Goal: Complete application form: Complete application form

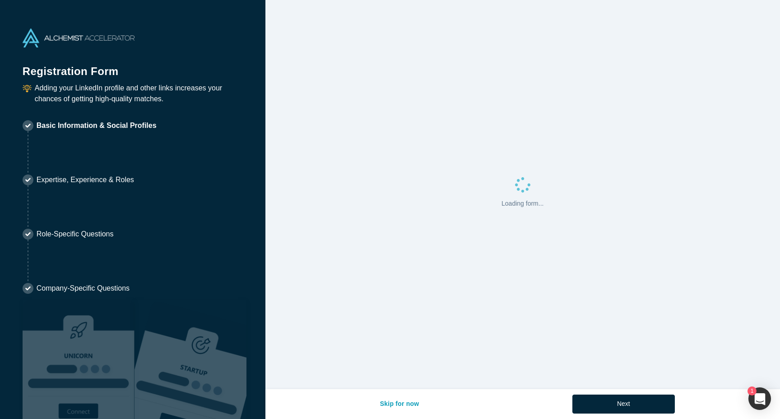
select select "US"
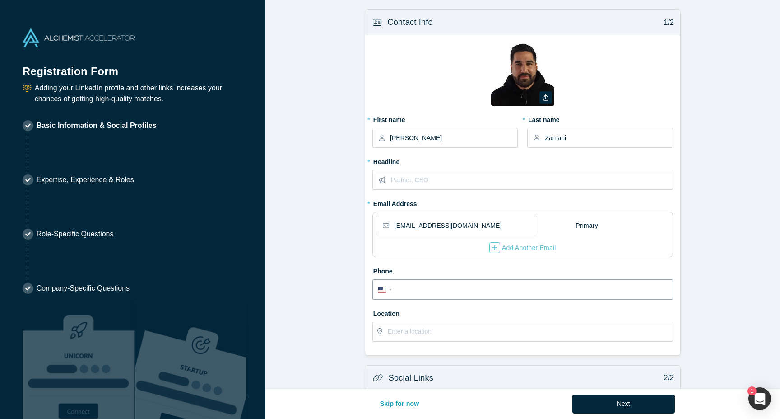
click at [419, 283] on input "tel" at bounding box center [531, 289] width 273 height 13
click at [392, 263] on label "Phone" at bounding box center [523, 269] width 301 height 13
click at [384, 286] on div "International [GEOGRAPHIC_DATA] [GEOGRAPHIC_DATA] [GEOGRAPHIC_DATA] [GEOGRAPHIC…" at bounding box center [386, 288] width 16 height 13
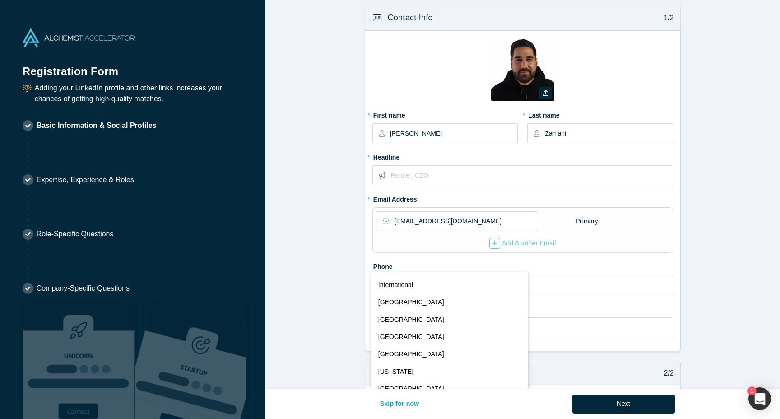
click at [425, 260] on label "Phone" at bounding box center [523, 265] width 301 height 13
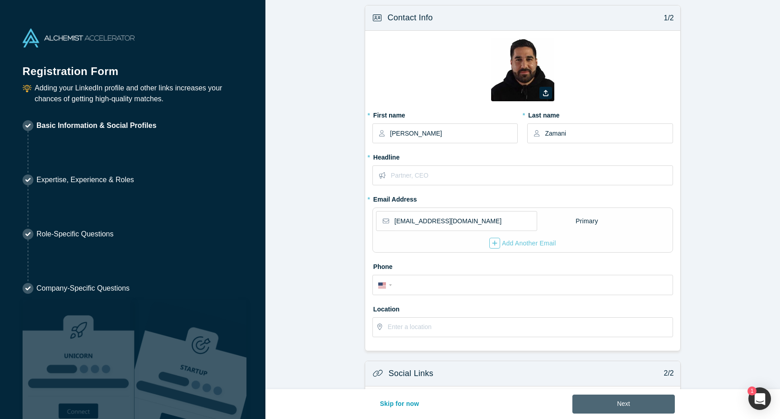
click at [634, 404] on button "Next" at bounding box center [624, 403] width 103 height 19
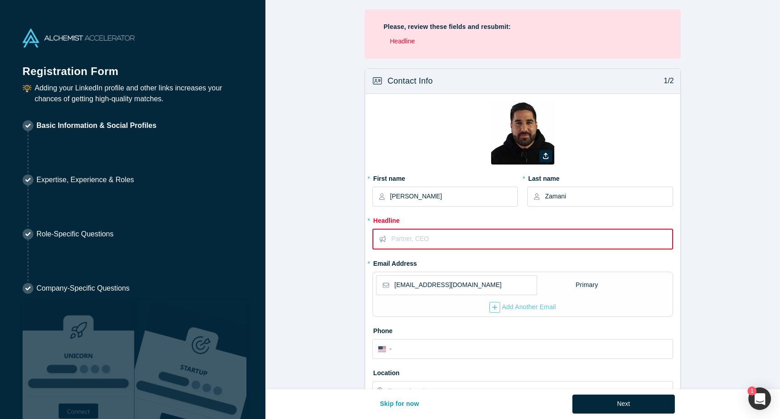
click at [452, 246] on input "text" at bounding box center [532, 238] width 280 height 19
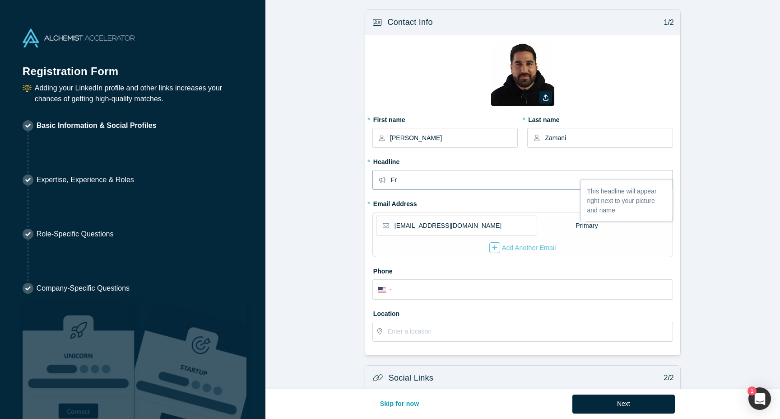
type input "F"
click at [460, 190] on div "* Headline Growth Marketing Expert" at bounding box center [523, 175] width 301 height 42
click at [460, 182] on input "Growth Marketing Expert" at bounding box center [531, 179] width 281 height 19
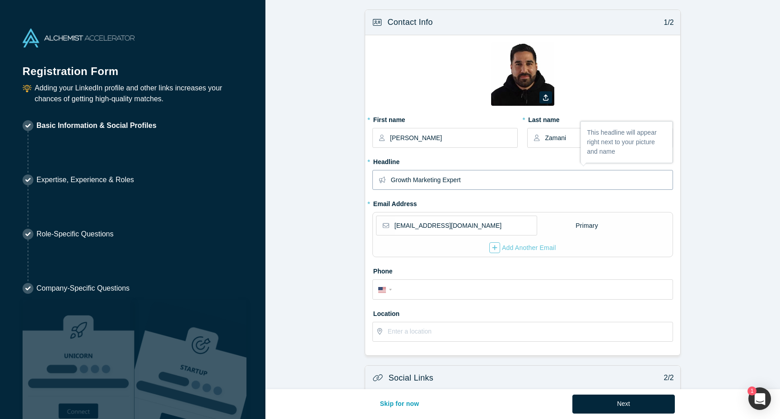
click at [460, 182] on input "Growth Marketing Expert" at bounding box center [531, 179] width 281 height 19
paste input "Creative Director at North of Zero | Growth + Ops in SaaS, Marketplaces, AI, Bl…"
type input "Creative Director at North of Zero | Growth + Ops in SaaS, Marketplaces, AI, Bl…"
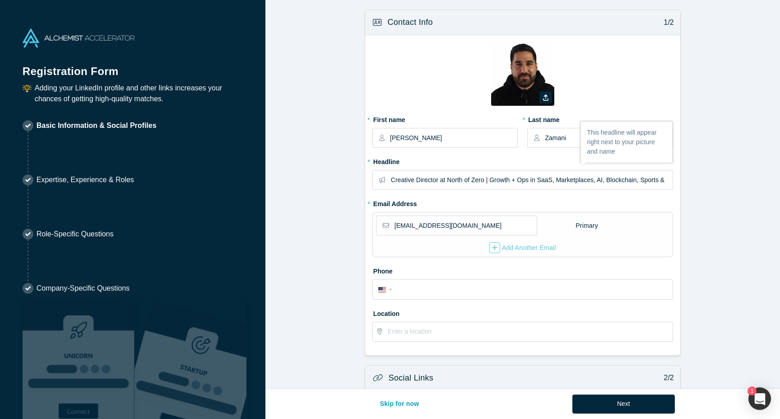
click at [320, 231] on form "Contact Info 1/2 Zoom Save Remove Upload New * First name [PERSON_NAME] * Last …" at bounding box center [523, 279] width 515 height 541
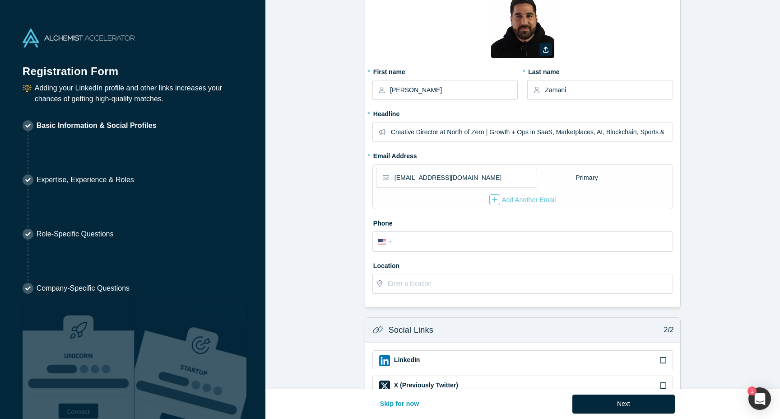
scroll to position [51, 0]
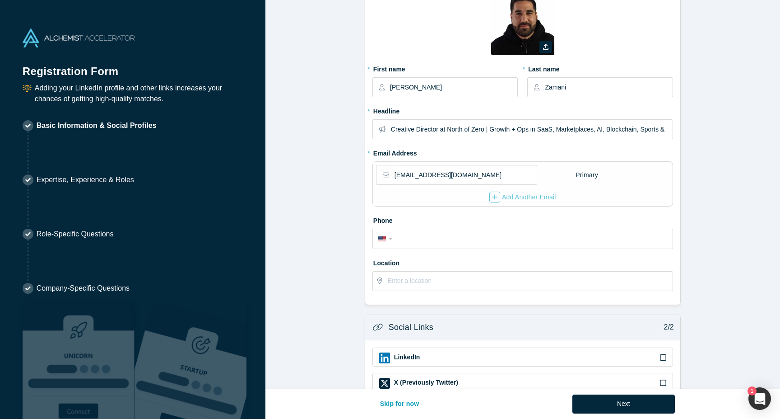
click at [663, 355] on icon at bounding box center [663, 357] width 6 height 7
click at [0, 0] on input "checkbox" at bounding box center [0, 0] width 0 height 0
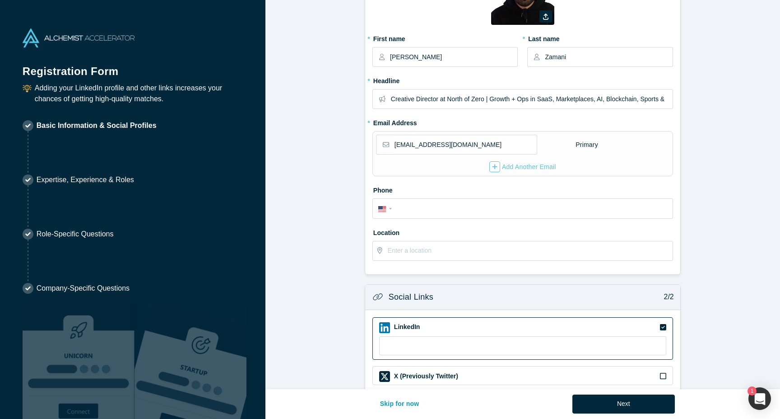
scroll to position [91, 0]
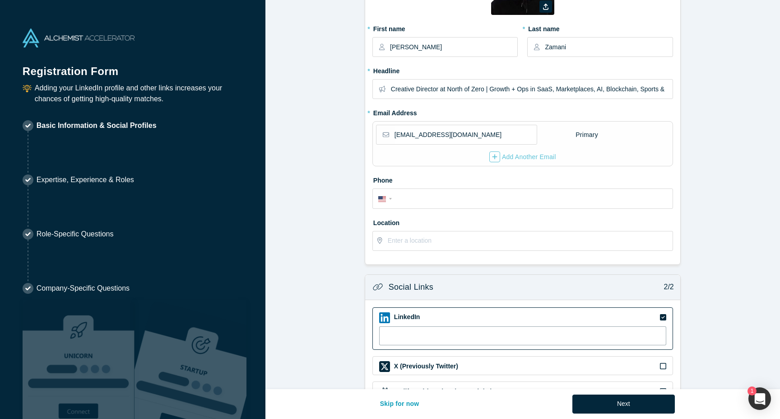
click at [593, 338] on input at bounding box center [522, 335] width 287 height 19
paste input "jimmyzamani"
click at [406, 331] on input "jimmyzamani" at bounding box center [522, 335] width 287 height 19
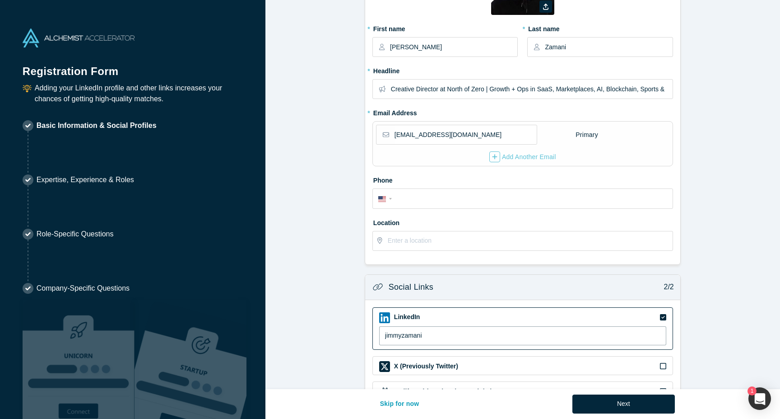
paste input "[URL][DOMAIN_NAME]"
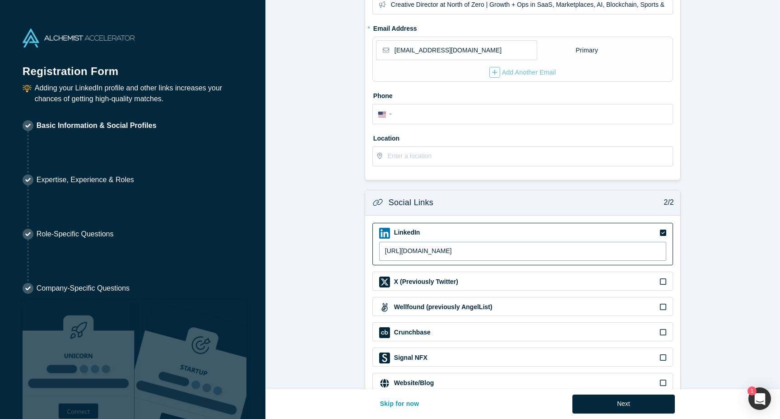
scroll to position [199, 0]
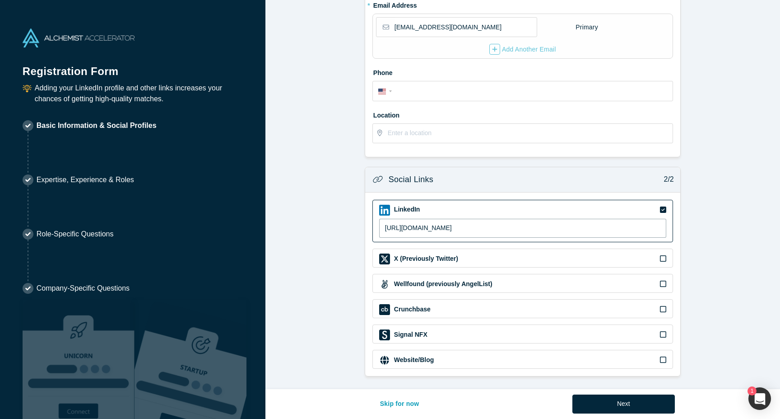
type input "[URL][DOMAIN_NAME]"
click at [610, 389] on div "Skip for now Next" at bounding box center [523, 404] width 304 height 30
click at [664, 356] on icon at bounding box center [663, 359] width 6 height 6
click at [0, 0] on input "checkbox" at bounding box center [0, 0] width 0 height 0
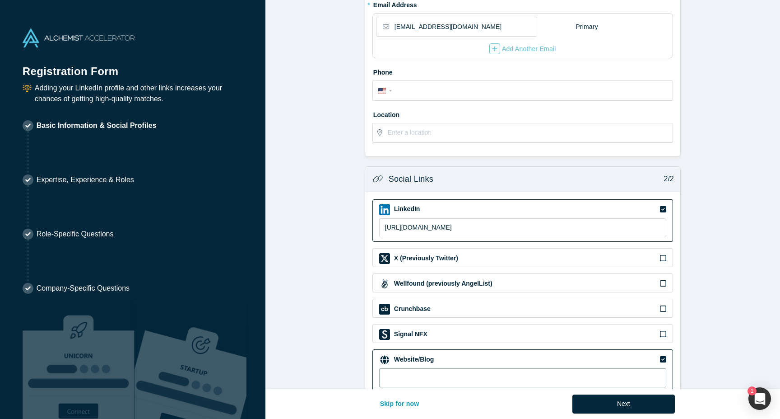
click at [536, 369] on input at bounding box center [522, 377] width 287 height 19
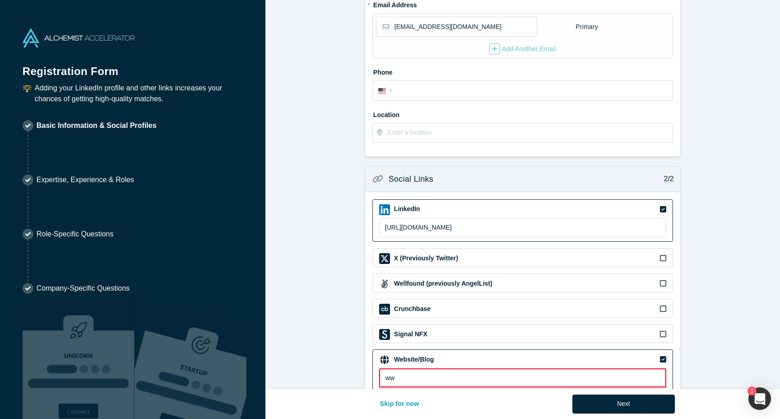
type input "w"
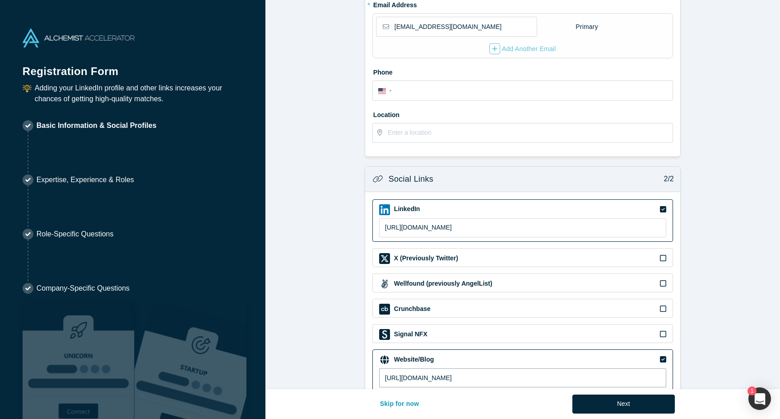
type input "[URL][DOMAIN_NAME]"
click at [648, 389] on div "Skip for now Next" at bounding box center [523, 404] width 304 height 30
click at [647, 393] on div "Skip for now Next" at bounding box center [523, 404] width 304 height 30
click at [645, 398] on button "Next" at bounding box center [624, 403] width 103 height 19
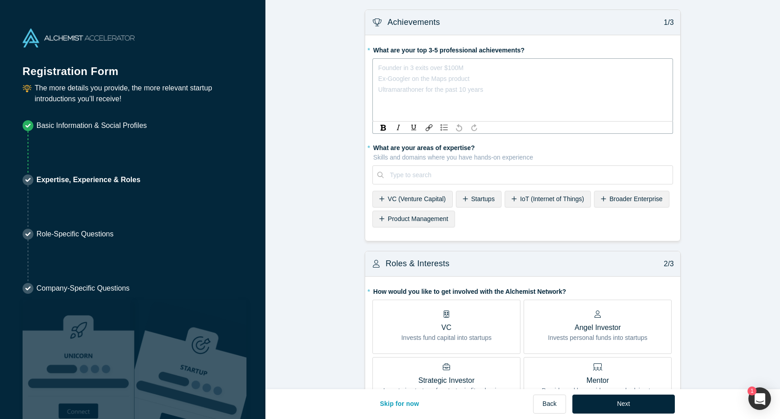
click at [453, 73] on div "Founder in 3 exits over $100M Ex-Googler on the Maps product Ultramarathoner fo…" at bounding box center [522, 67] width 289 height 11
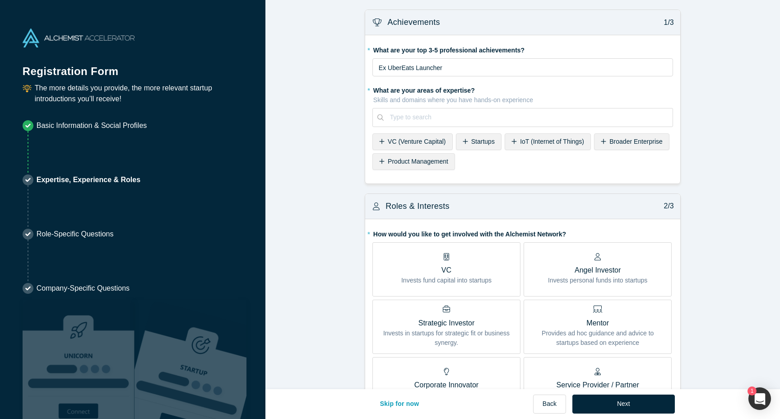
click at [482, 141] on span "Startups" at bounding box center [482, 141] width 23 height 7
click at [565, 146] on div "Broader Enterprise" at bounding box center [583, 141] width 75 height 17
click at [547, 143] on div "Product Management" at bounding box center [587, 141] width 83 height 17
click at [428, 166] on div "AI (Artificial Intelligence)" at bounding box center [418, 161] width 90 height 17
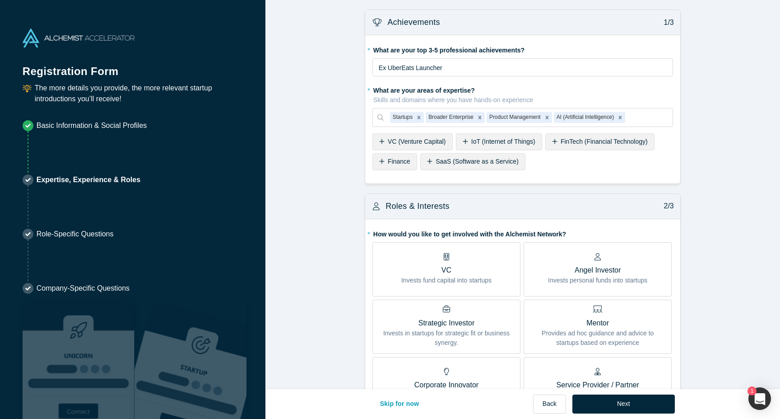
click at [436, 159] on span "SaaS (Software as a Service)" at bounding box center [477, 161] width 83 height 7
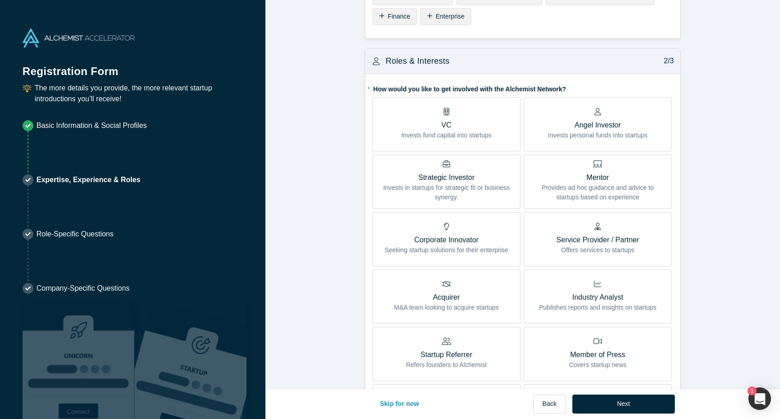
scroll to position [158, 0]
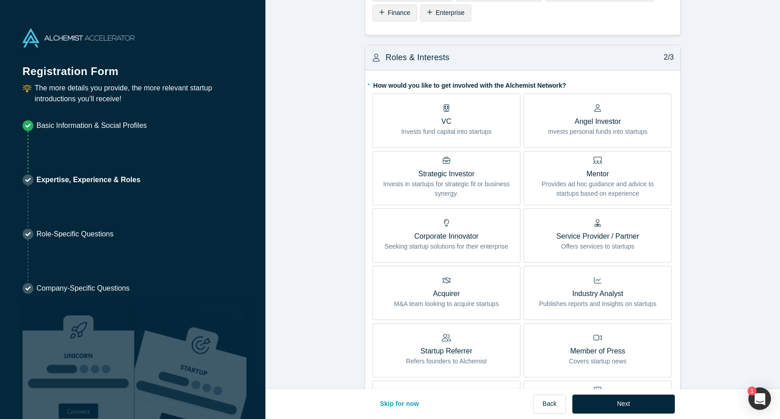
click at [586, 187] on p "Provides ad hoc guidance and advice to startups based on experience" at bounding box center [598, 188] width 135 height 19
click at [0, 0] on input "Mentor Provides ad hoc guidance and advice to startups based on experience" at bounding box center [0, 0] width 0 height 0
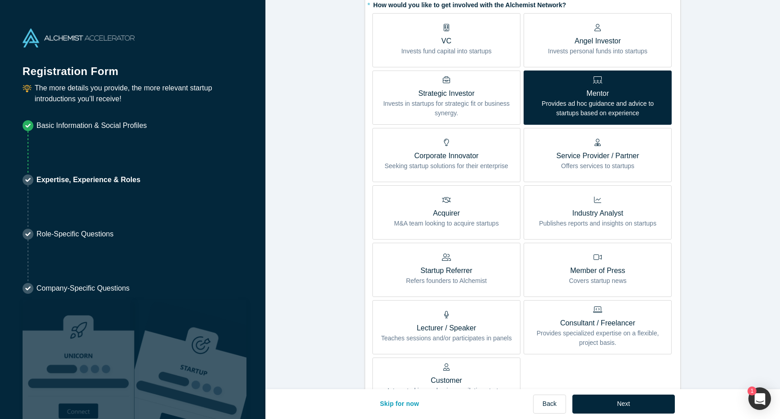
scroll to position [247, 0]
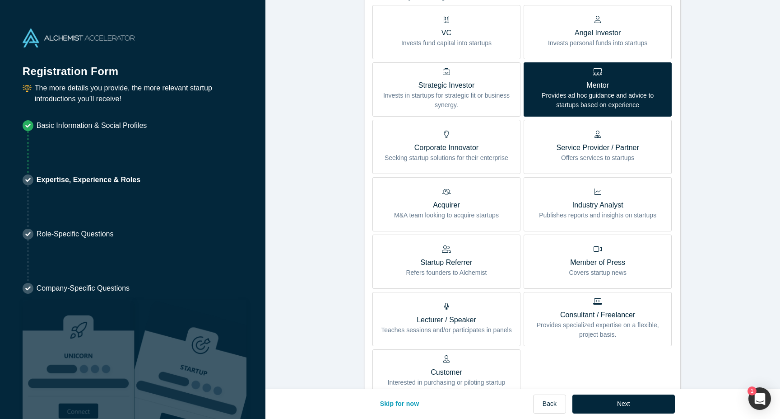
click at [490, 255] on label "Startup Referrer Refers founders to Alchemist" at bounding box center [447, 261] width 148 height 54
click at [0, 0] on input "Startup Referrer Refers founders to Alchemist" at bounding box center [0, 0] width 0 height 0
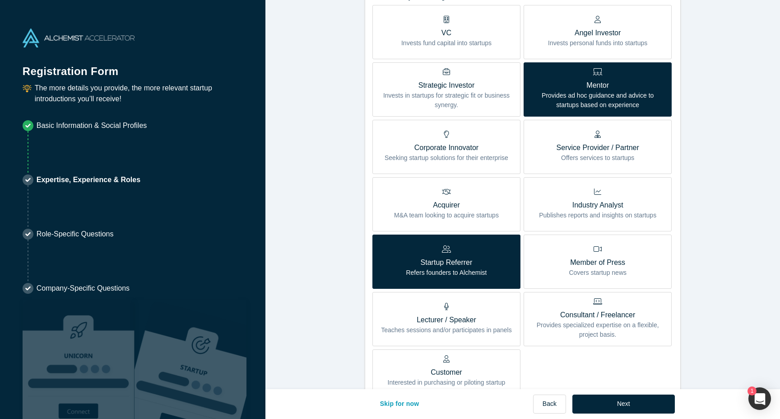
click at [462, 265] on p "Startup Referrer" at bounding box center [446, 262] width 81 height 11
click at [0, 0] on input "Startup Referrer Refers founders to Alchemist" at bounding box center [0, 0] width 0 height 0
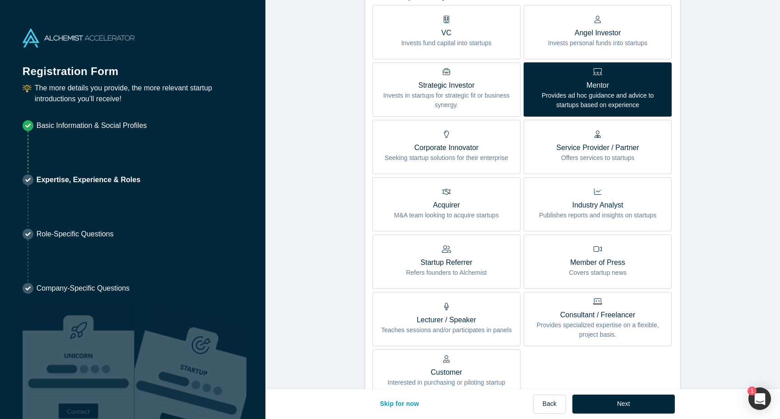
click at [462, 265] on p "Startup Referrer" at bounding box center [446, 262] width 81 height 11
click at [0, 0] on input "Startup Referrer Refers founders to Alchemist" at bounding box center [0, 0] width 0 height 0
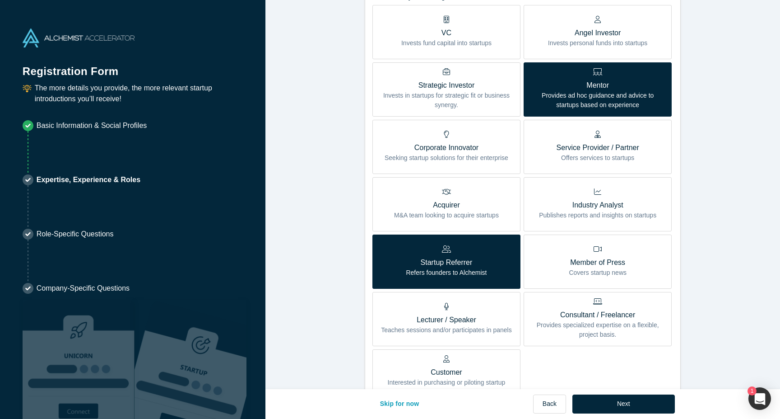
click at [537, 319] on p "Consultant / Freelancer" at bounding box center [598, 314] width 135 height 11
click at [0, 0] on input "Consultant / Freelancer Provides specialized expertise on a flexible, project b…" at bounding box center [0, 0] width 0 height 0
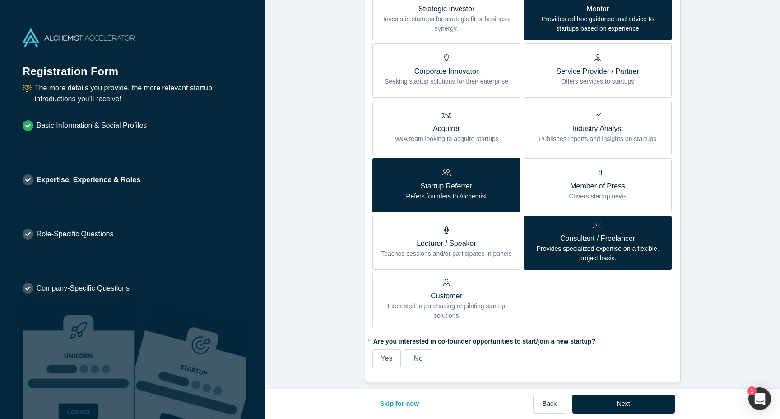
scroll to position [336, 0]
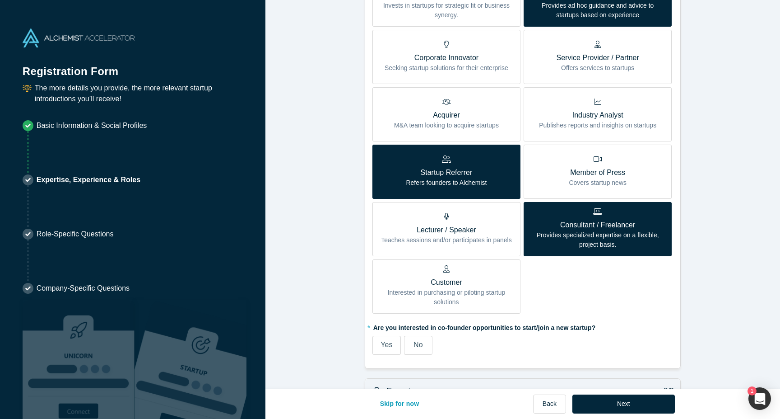
click at [415, 349] on div "No" at bounding box center [418, 344] width 9 height 11
click at [0, 0] on input "No" at bounding box center [0, 0] width 0 height 0
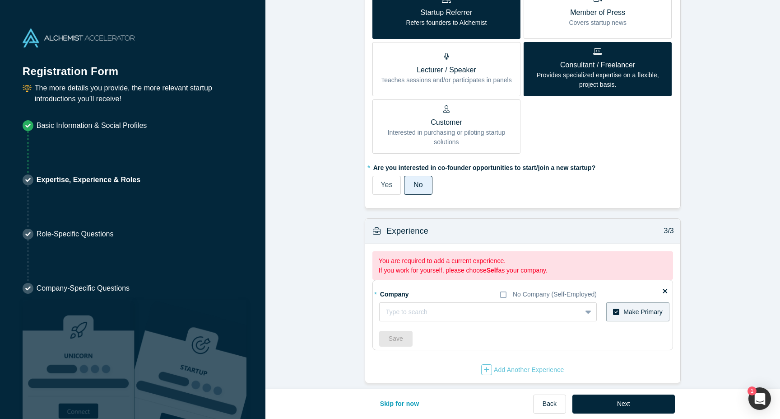
scroll to position [503, 0]
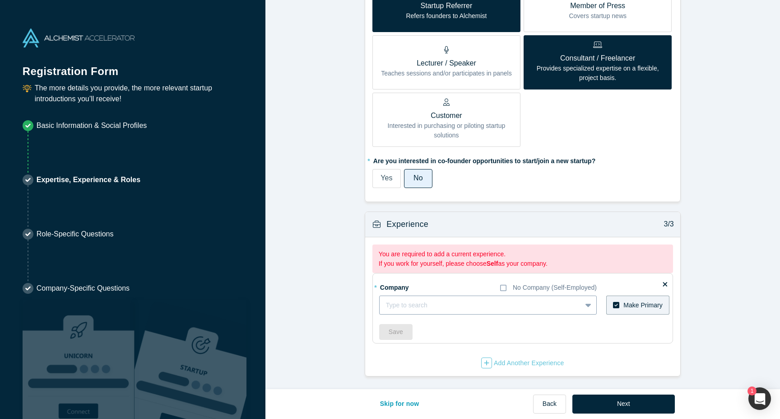
click at [477, 304] on div at bounding box center [480, 304] width 189 height 11
type input "North of Zero"
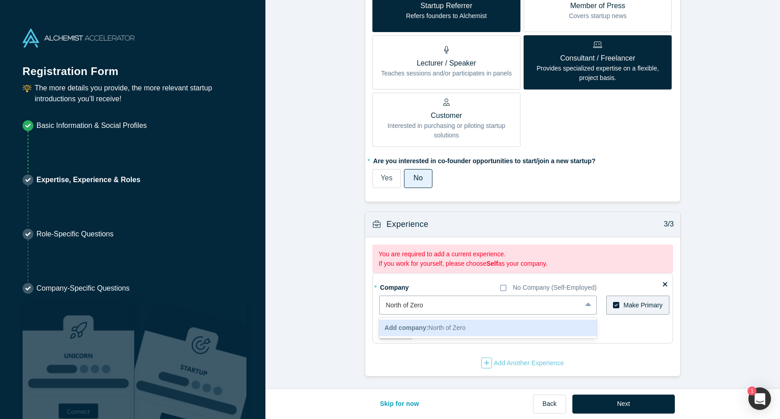
click at [466, 327] on span "Add company: North of Zero" at bounding box center [425, 327] width 81 height 7
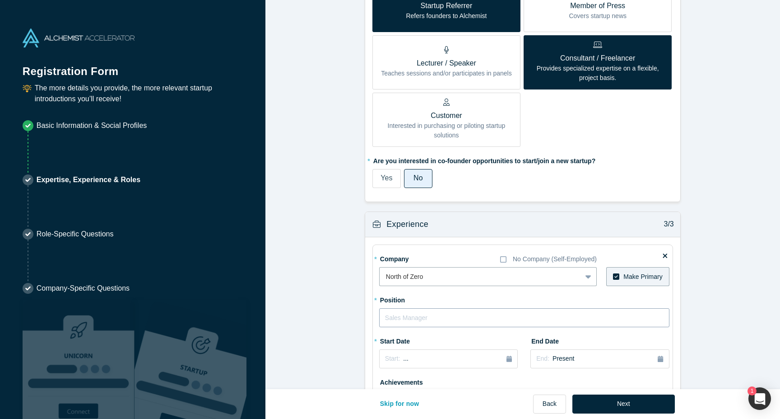
scroll to position [584, 0]
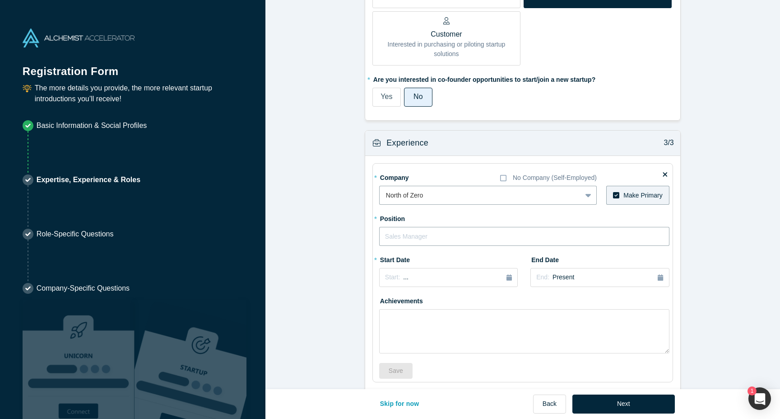
click at [455, 239] on input "text" at bounding box center [524, 236] width 290 height 19
type input "Creative Director"
click at [507, 271] on button "Start: ..." at bounding box center [448, 277] width 139 height 19
click at [385, 302] on button "Previous Year" at bounding box center [382, 302] width 9 height 9
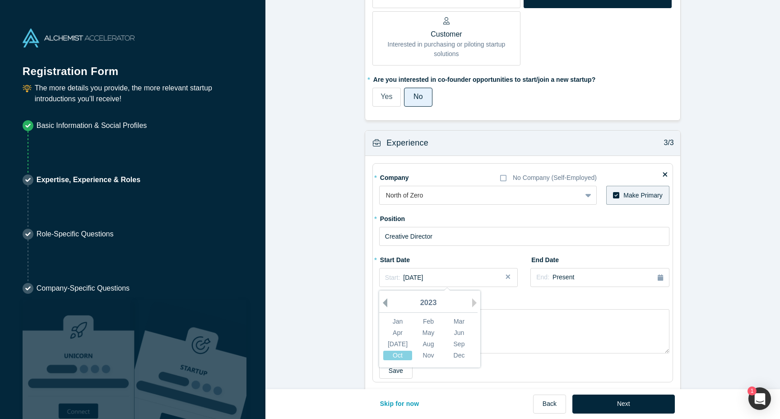
click at [385, 302] on button "Previous Year" at bounding box center [382, 302] width 9 height 9
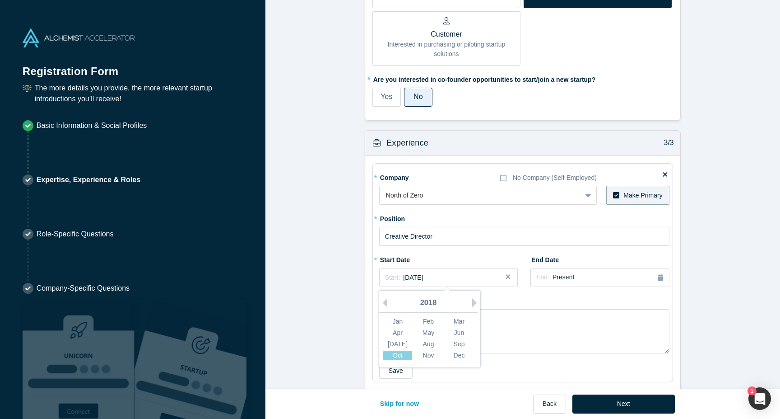
click at [471, 302] on div "2018" at bounding box center [428, 303] width 98 height 19
click at [474, 302] on button "Next Year" at bounding box center [476, 302] width 9 height 9
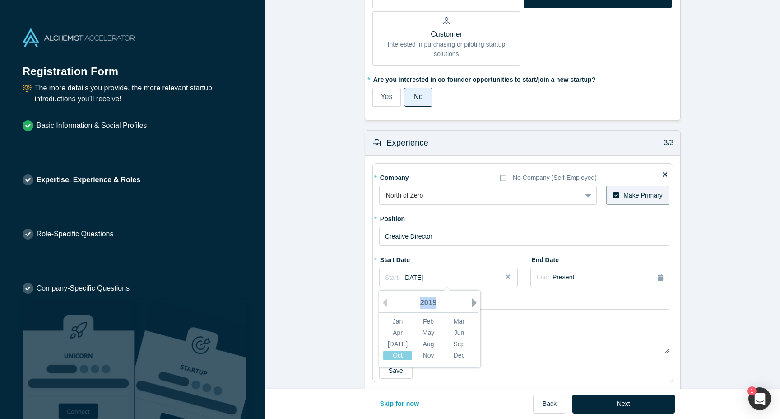
click at [474, 302] on button "Next Year" at bounding box center [476, 302] width 9 height 9
click at [389, 306] on div "2022" at bounding box center [428, 303] width 98 height 19
click at [387, 304] on button "Previous Year" at bounding box center [382, 302] width 9 height 9
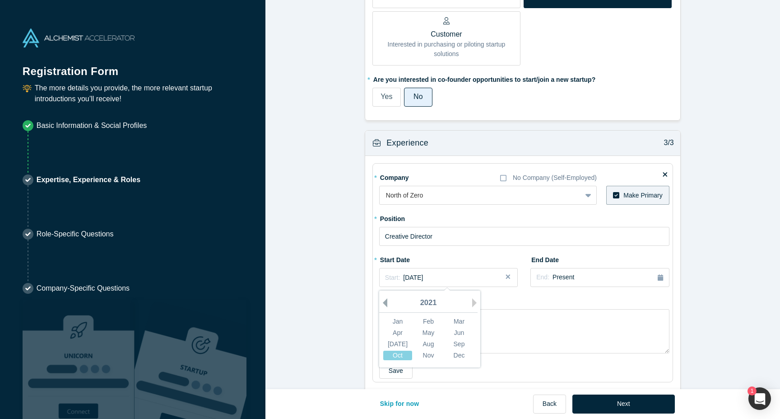
click at [387, 304] on button "Previous Year" at bounding box center [382, 302] width 9 height 9
click at [455, 322] on div "Mar" at bounding box center [459, 321] width 29 height 9
click at [509, 318] on textarea at bounding box center [524, 331] width 290 height 44
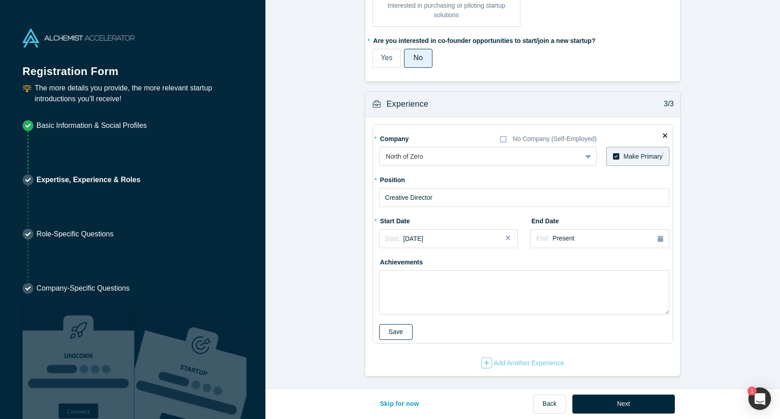
click at [404, 336] on button "Save" at bounding box center [395, 332] width 33 height 16
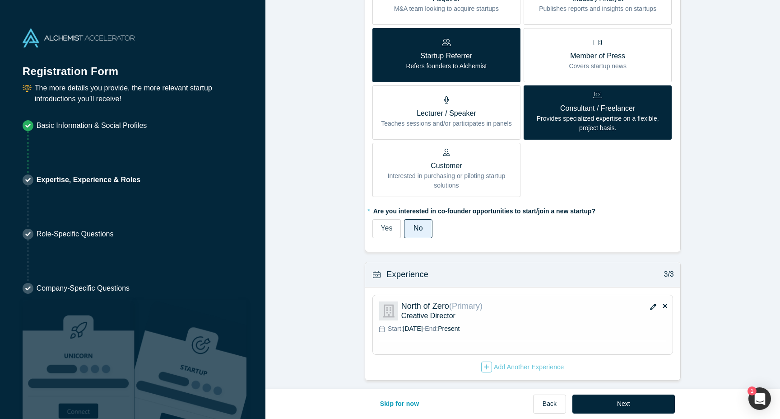
scroll to position [456, 0]
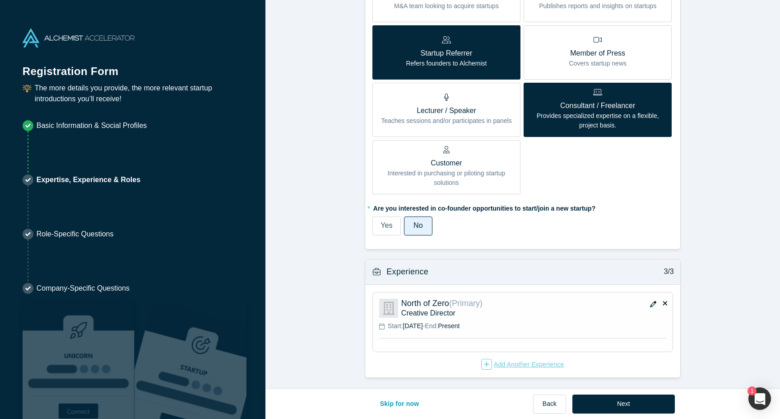
click at [498, 363] on div "Add Another Experience" at bounding box center [522, 364] width 83 height 11
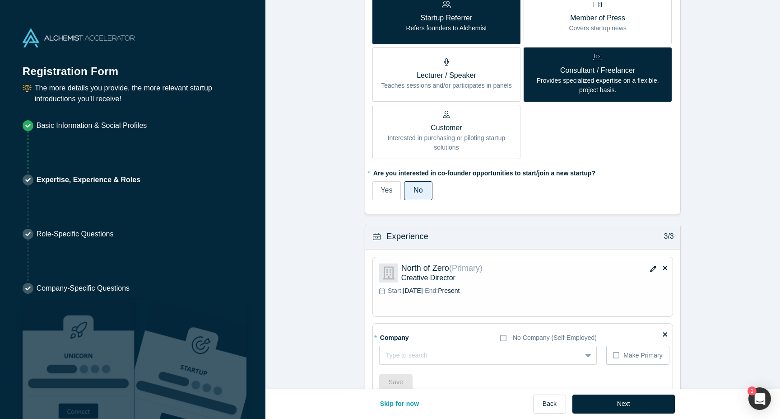
scroll to position [541, 0]
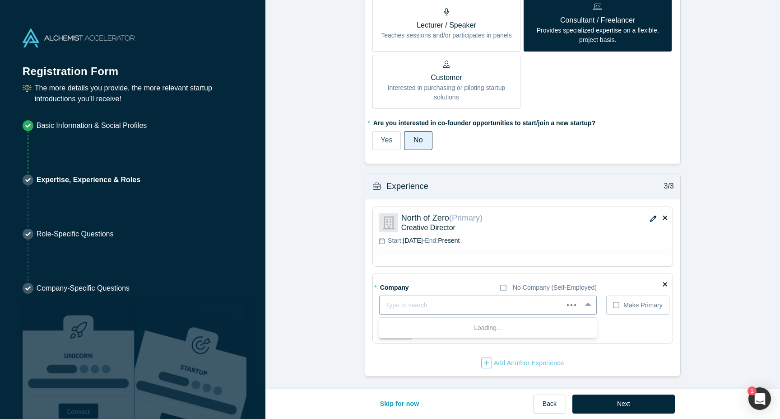
click at [476, 298] on div "Type to search" at bounding box center [472, 305] width 184 height 15
type input "uber"
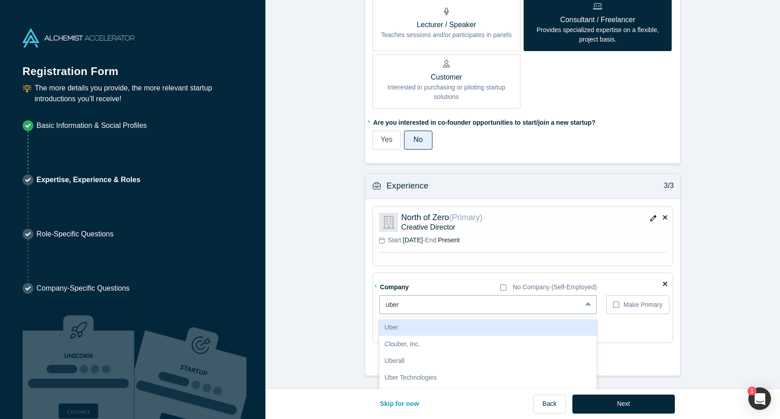
click at [462, 321] on div "Uber" at bounding box center [488, 327] width 218 height 17
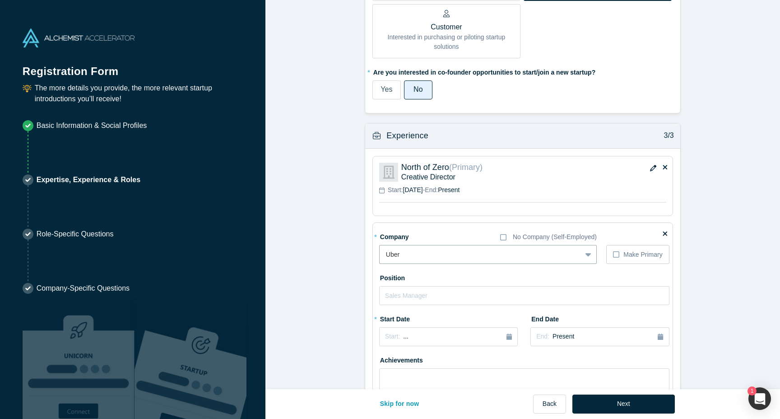
scroll to position [600, 0]
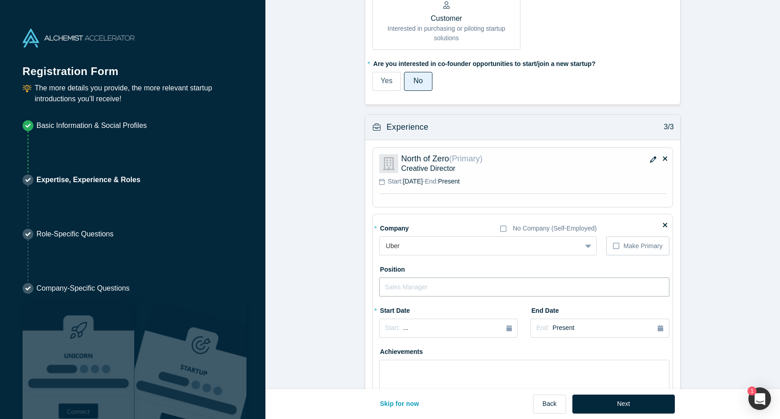
click at [443, 283] on input "text" at bounding box center [524, 286] width 290 height 19
type input "Launch Associate"
click at [417, 328] on div "Start: ..." at bounding box center [448, 328] width 127 height 10
click at [388, 244] on div "2025" at bounding box center [428, 248] width 98 height 19
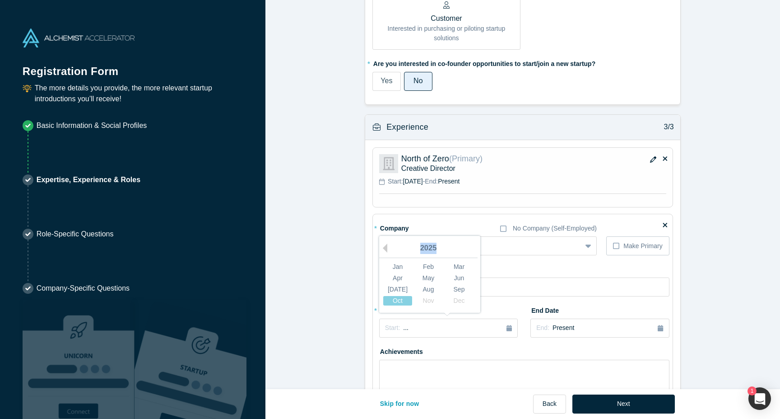
click at [388, 244] on div "2025" at bounding box center [428, 248] width 98 height 19
click at [385, 251] on button "Previous Year" at bounding box center [382, 247] width 9 height 9
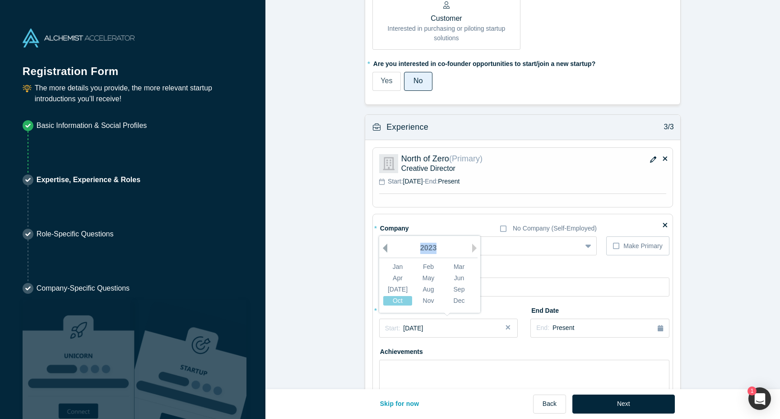
click at [385, 251] on button "Previous Year" at bounding box center [382, 247] width 9 height 9
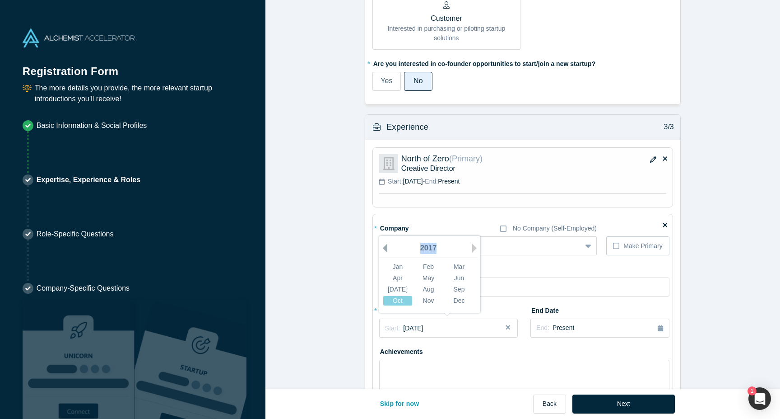
click at [385, 251] on button "Previous Year" at bounding box center [382, 247] width 9 height 9
click at [462, 290] on div "Sep" at bounding box center [459, 289] width 29 height 9
click at [560, 319] on button "End: Present" at bounding box center [600, 327] width 139 height 19
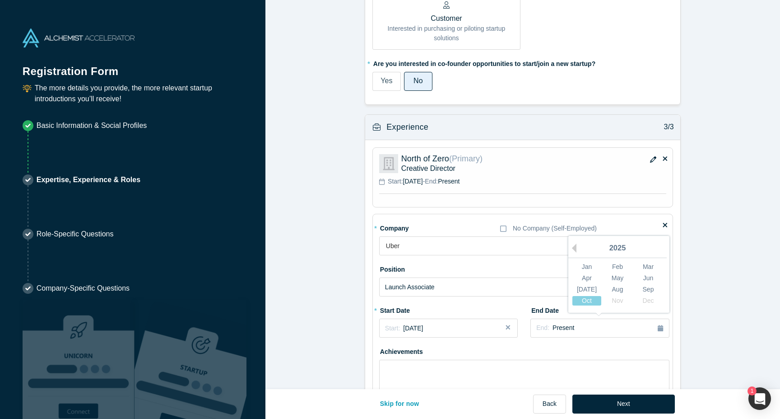
click at [579, 249] on div "2025" at bounding box center [618, 248] width 98 height 19
click at [576, 249] on button "Previous Year" at bounding box center [572, 247] width 9 height 9
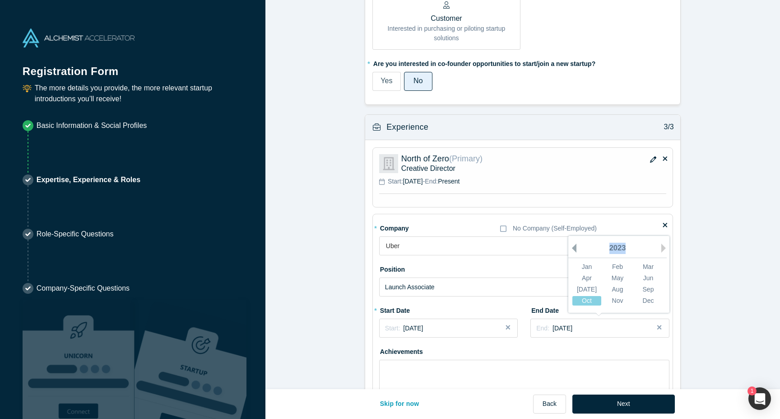
click at [576, 249] on button "Previous Year" at bounding box center [572, 247] width 9 height 9
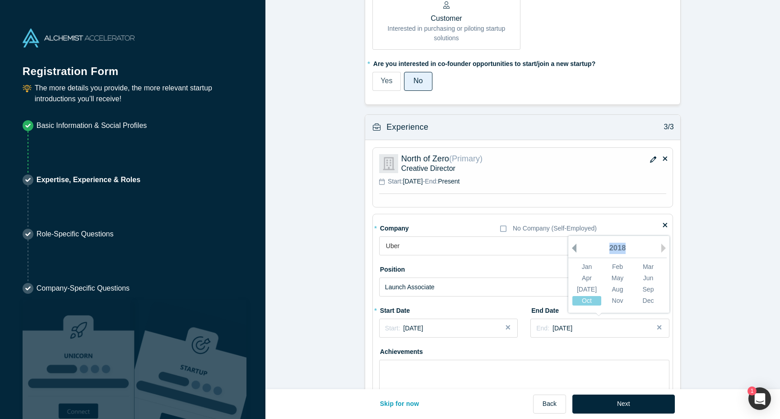
click at [576, 249] on button "Previous Year" at bounding box center [572, 247] width 9 height 9
click at [659, 244] on div "2016" at bounding box center [618, 248] width 98 height 19
click at [663, 245] on button "Next Year" at bounding box center [666, 247] width 9 height 9
click at [586, 301] on div "Oct" at bounding box center [587, 300] width 29 height 9
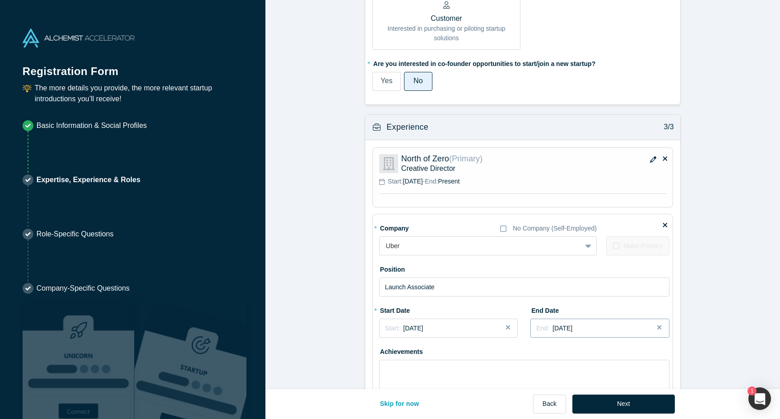
scroll to position [690, 0]
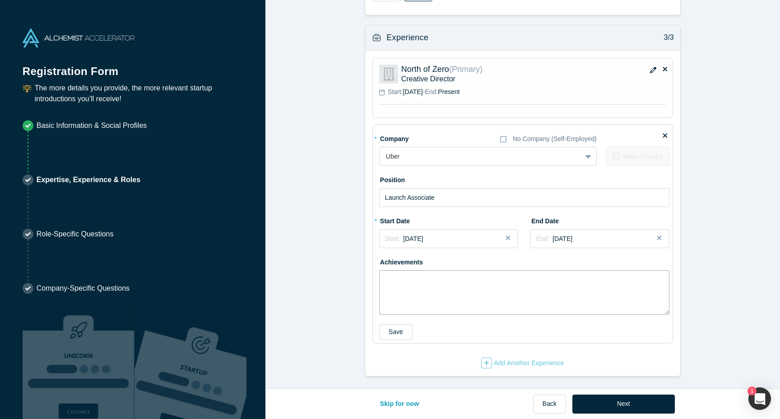
click at [523, 289] on textarea at bounding box center [524, 292] width 290 height 44
drag, startPoint x: 413, startPoint y: 277, endPoint x: 448, endPoint y: 279, distance: 35.7
click at [448, 279] on textarea "Launched UberEats" at bounding box center [524, 292] width 290 height 44
type textarea "Launched UberEats in [GEOGRAPHIC_DATA], [GEOGRAPHIC_DATA]"
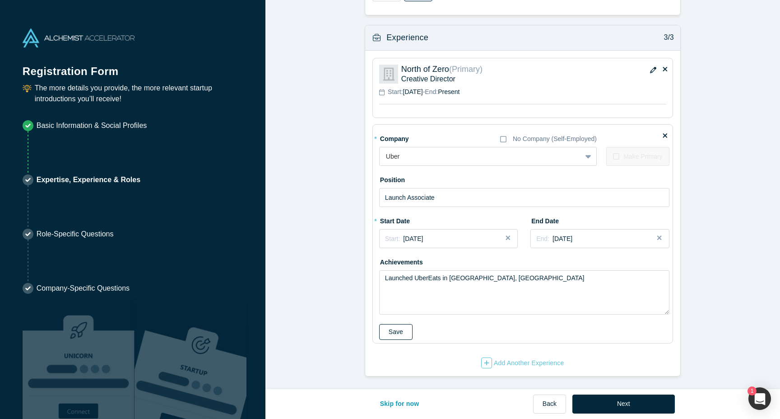
click at [401, 337] on button "Save" at bounding box center [395, 332] width 33 height 16
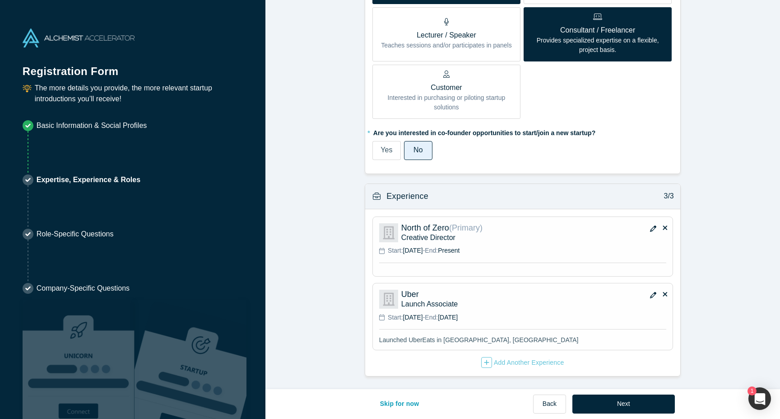
scroll to position [530, 0]
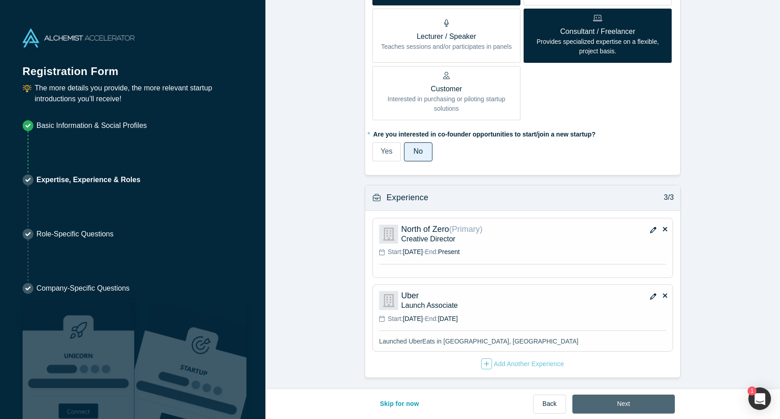
click at [605, 403] on button "Next" at bounding box center [624, 403] width 103 height 19
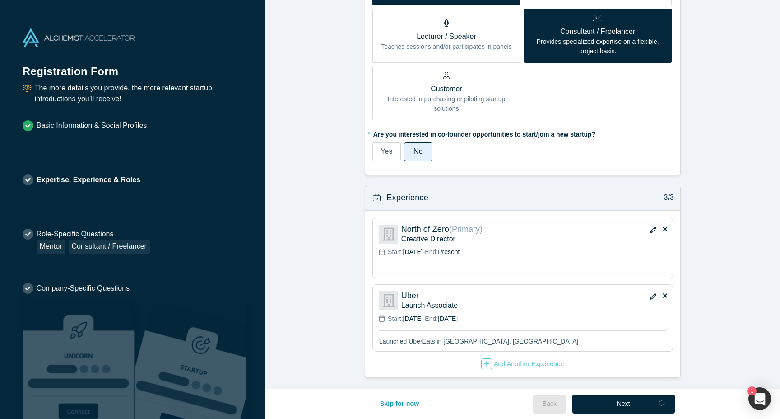
scroll to position [0, 0]
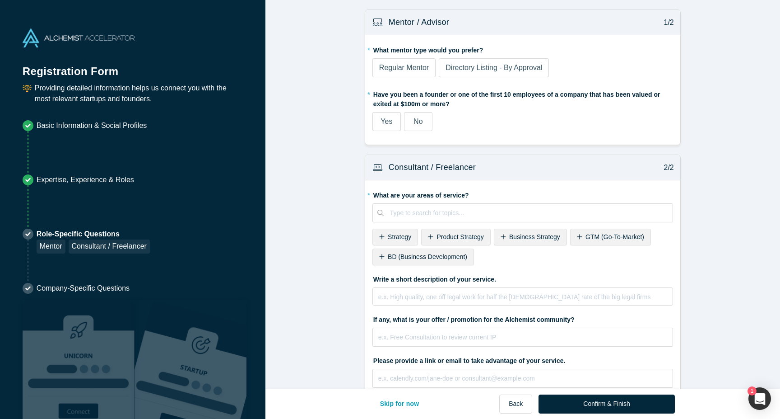
click at [405, 67] on span "Regular Mentor" at bounding box center [404, 68] width 50 height 8
click at [0, 0] on input "Regular Mentor" at bounding box center [0, 0] width 0 height 0
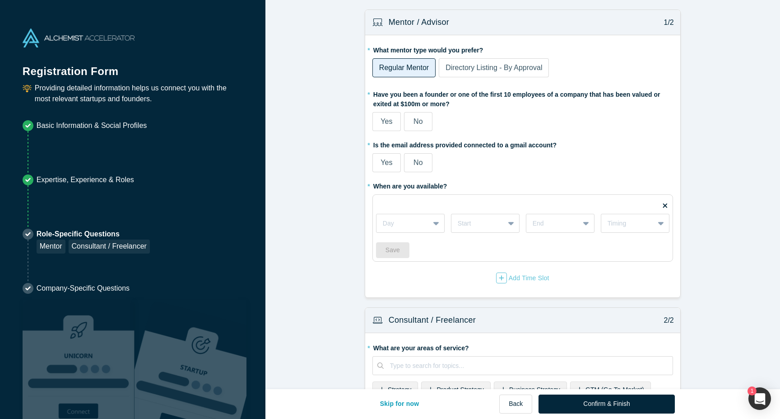
click at [391, 123] on span "Yes" at bounding box center [387, 121] width 12 height 8
click at [0, 0] on input "Yes" at bounding box center [0, 0] width 0 height 0
click at [422, 120] on span "No" at bounding box center [418, 121] width 9 height 8
click at [0, 0] on input "No" at bounding box center [0, 0] width 0 height 0
click at [390, 165] on span "Yes" at bounding box center [387, 163] width 12 height 8
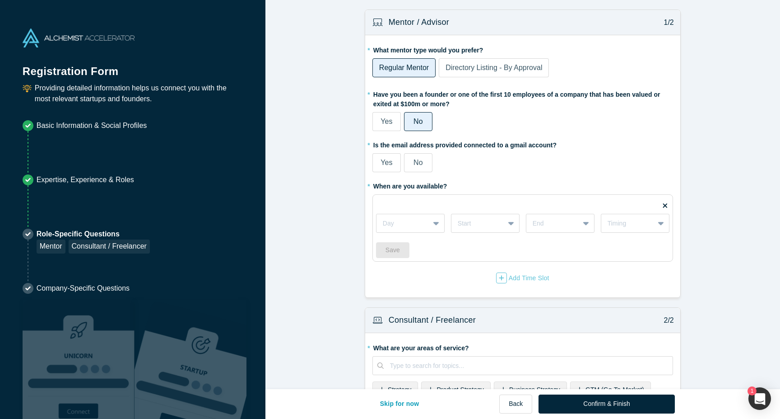
click at [0, 0] on input "Yes" at bounding box center [0, 0] width 0 height 0
click at [413, 219] on div at bounding box center [403, 223] width 40 height 11
click at [412, 245] on div "Mondays" at bounding box center [410, 246] width 69 height 17
click at [468, 225] on div at bounding box center [478, 223] width 40 height 11
click at [468, 224] on div at bounding box center [478, 223] width 40 height 11
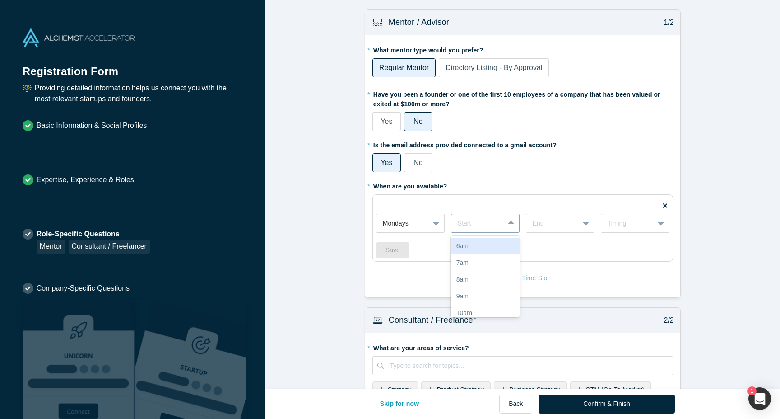
click at [509, 227] on icon at bounding box center [512, 223] width 6 height 9
click at [490, 251] on div "9am" at bounding box center [485, 245] width 69 height 17
click at [565, 219] on div at bounding box center [553, 223] width 40 height 11
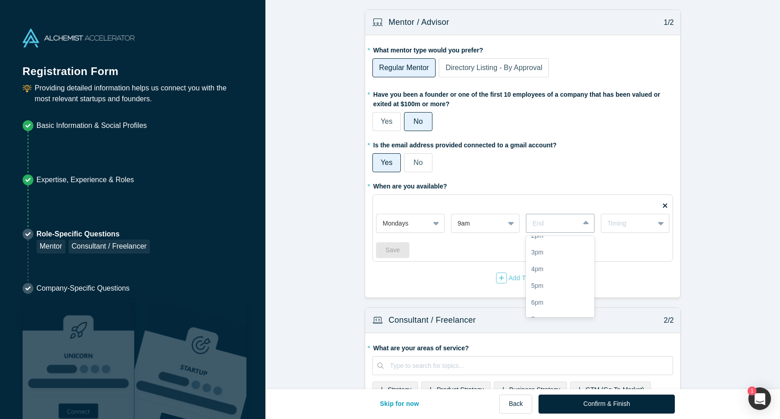
scroll to position [206, 0]
click at [555, 301] on div "10pm" at bounding box center [560, 307] width 69 height 17
click at [635, 219] on div "Timing" at bounding box center [628, 223] width 40 height 9
click at [628, 248] on div "Weekly" at bounding box center [635, 246] width 69 height 17
click at [399, 246] on button "Save" at bounding box center [392, 250] width 33 height 16
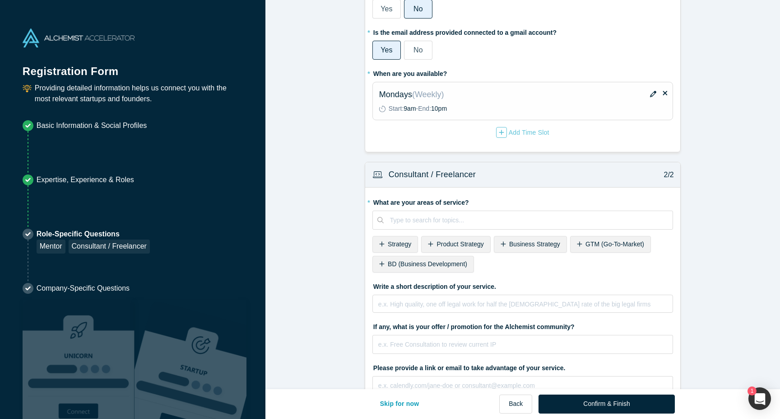
scroll to position [128, 0]
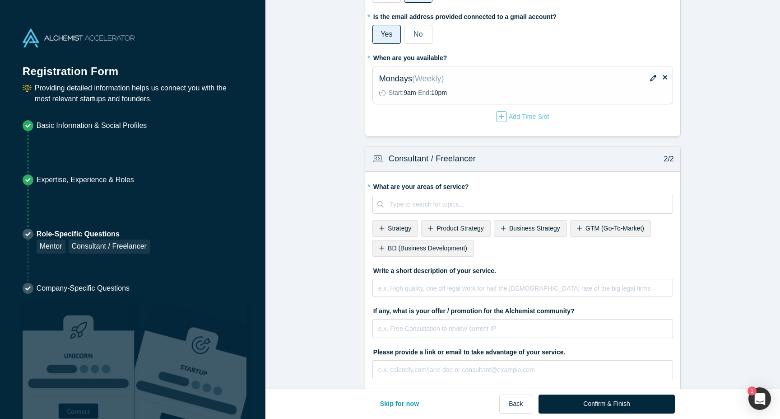
click at [401, 222] on div "Strategy" at bounding box center [396, 228] width 46 height 17
click at [405, 224] on div "Product Strategy" at bounding box center [408, 228] width 70 height 17
click at [405, 224] on div "Business Strategy" at bounding box center [409, 228] width 73 height 17
click at [428, 224] on div "GTM (Go-To-Market)" at bounding box center [413, 228] width 81 height 17
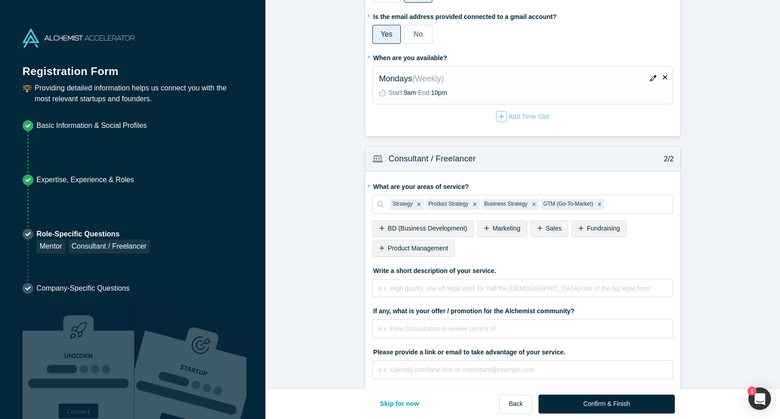
click at [428, 224] on span "BD (Business Development)" at bounding box center [427, 227] width 79 height 7
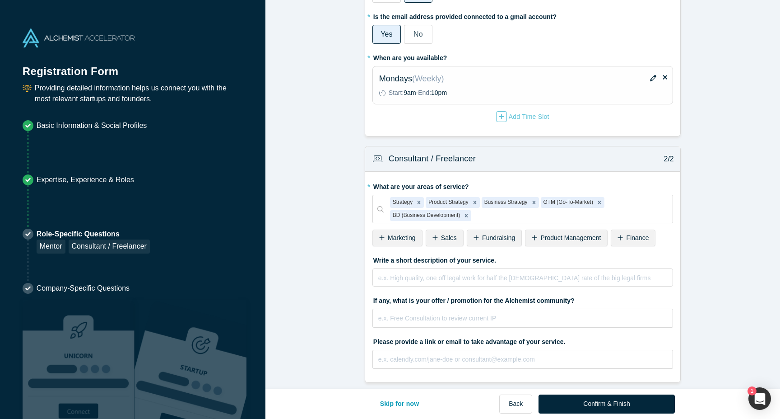
click at [407, 236] on span "Marketing" at bounding box center [402, 237] width 28 height 7
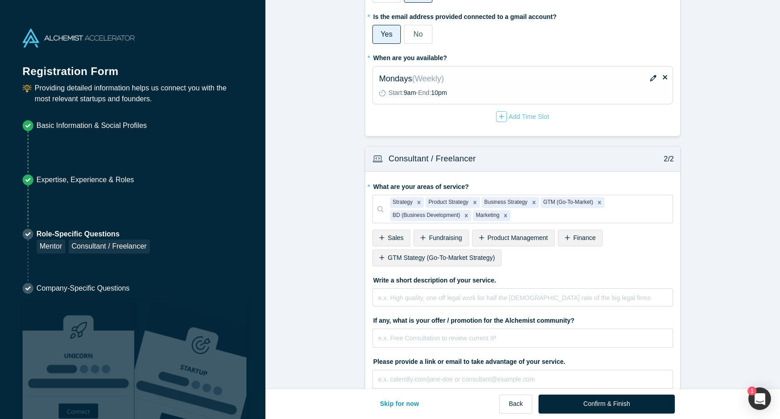
scroll to position [154, 0]
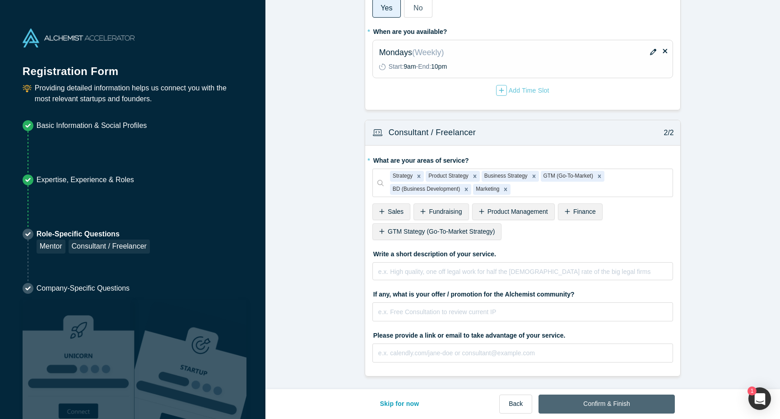
click at [565, 401] on button "Confirm & Finish" at bounding box center [607, 403] width 136 height 19
